Goal: Information Seeking & Learning: Learn about a topic

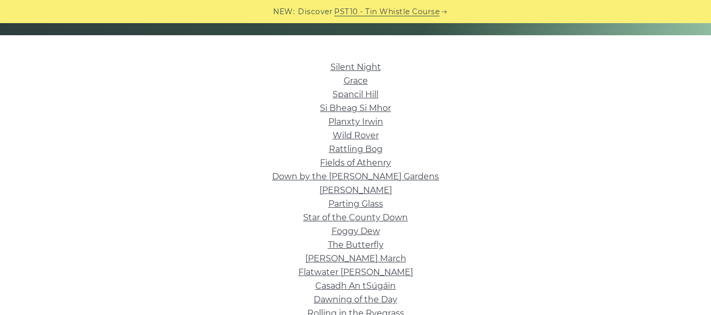
scroll to position [241, 0]
click at [334, 229] on link "Foggy Dew" at bounding box center [355, 231] width 48 height 10
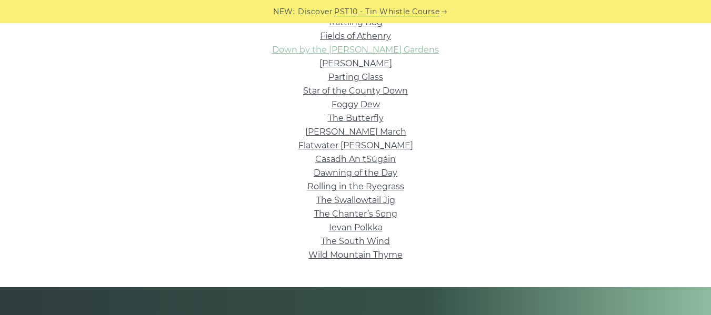
scroll to position [368, 0]
click at [342, 227] on link "Ievan Polkka" at bounding box center [356, 227] width 54 height 10
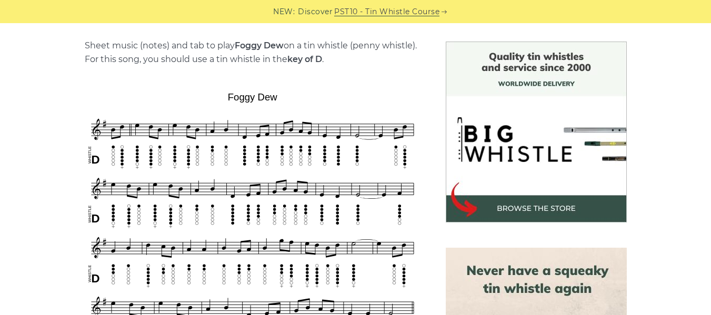
scroll to position [260, 0]
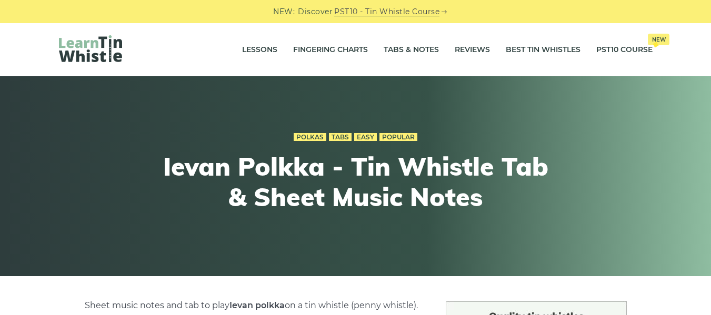
click at [342, 227] on div "Polkas Tabs Easy Popular Ievan Polkka - Tin Whistle Tab & Sheet Music Notes" at bounding box center [355, 177] width 387 height 144
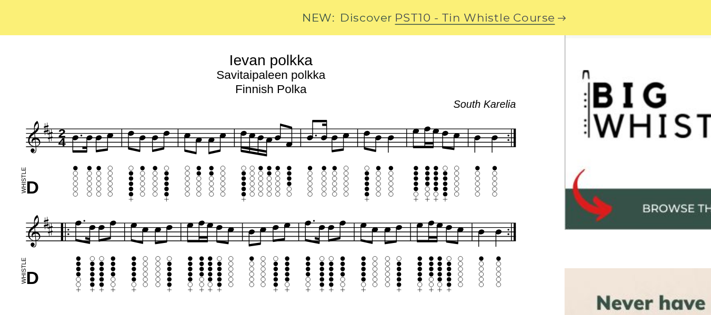
scroll to position [330, 0]
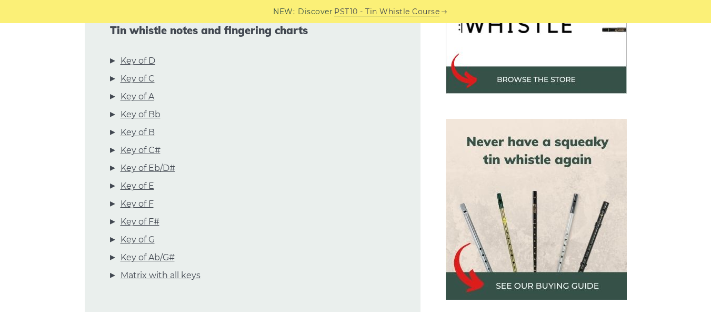
scroll to position [388, 0]
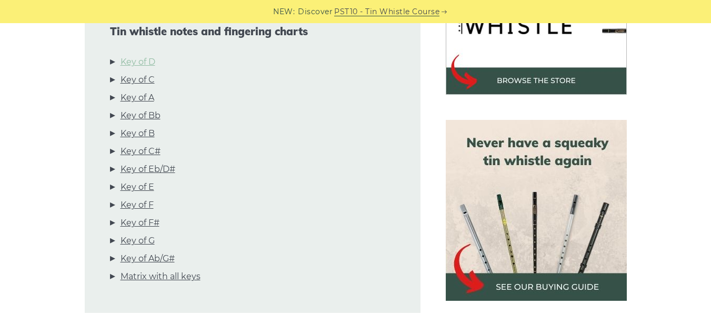
click at [137, 66] on link "Key of D" at bounding box center [137, 62] width 35 height 14
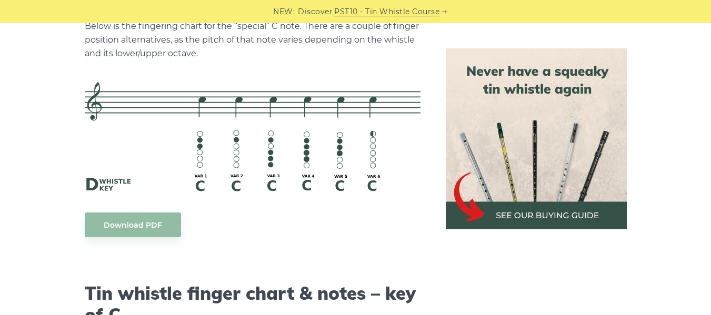
scroll to position [2546, 0]
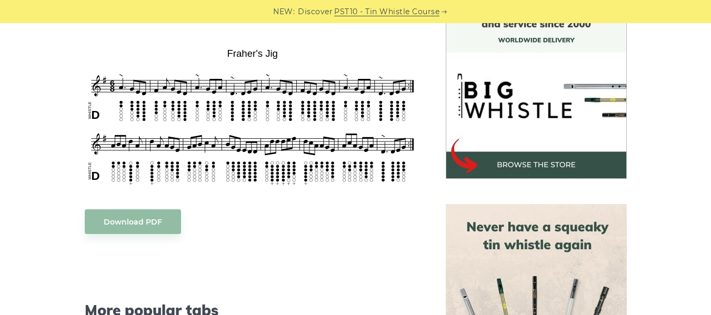
scroll to position [304, 0]
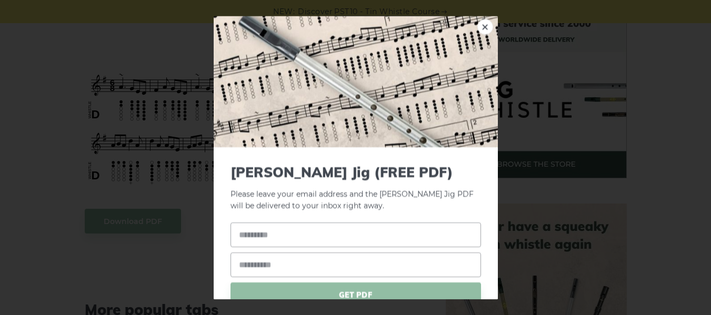
click at [137, 155] on div "× [PERSON_NAME] Jig (FREE PDF) Please leave your email address and the [PERSON_…" at bounding box center [355, 157] width 711 height 315
click at [477, 24] on link "×" at bounding box center [485, 27] width 16 height 16
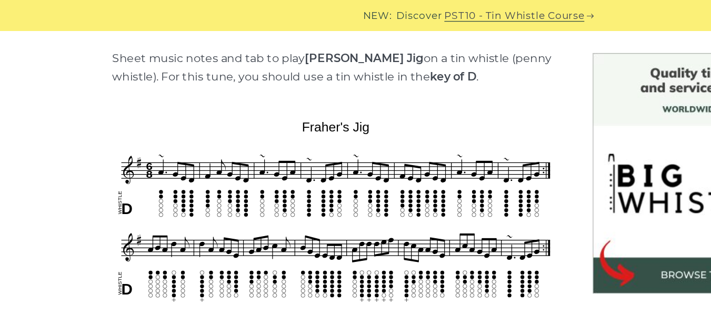
scroll to position [261, 0]
